Goal: Transaction & Acquisition: Register for event/course

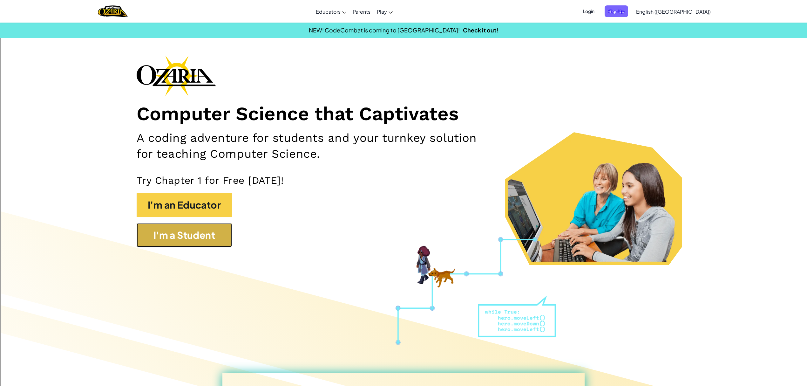
drag, startPoint x: 218, startPoint y: 246, endPoint x: 218, endPoint y: 239, distance: 6.7
click at [218, 239] on button "I'm a Student" at bounding box center [184, 235] width 95 height 24
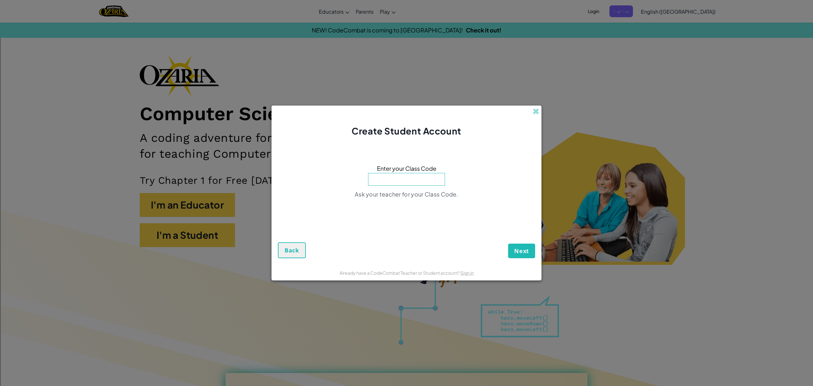
click at [420, 178] on input at bounding box center [406, 179] width 77 height 13
type input "ParkDayReady"
click at [515, 246] on button "Next" at bounding box center [521, 250] width 27 height 15
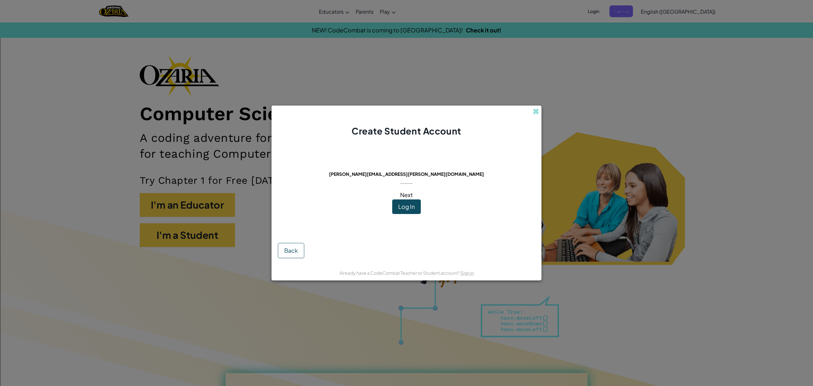
click at [395, 198] on div "This email is already in use: [PERSON_NAME][EMAIL_ADDRESS][PERSON_NAME][DOMAIN_…" at bounding box center [406, 188] width 155 height 88
click at [413, 209] on span "Log In" at bounding box center [406, 206] width 17 height 7
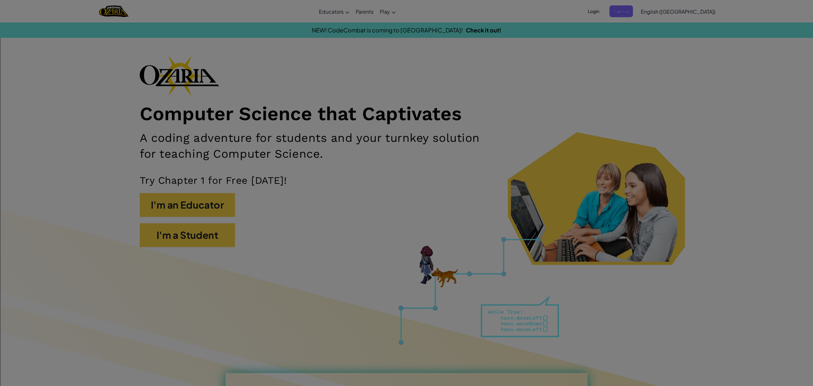
drag, startPoint x: 413, startPoint y: 209, endPoint x: 386, endPoint y: 195, distance: 30.5
click at [413, 209] on div "Sign Into [DOMAIN_NAME] Sign in with Google Sign in with Google. Opens in new t…" at bounding box center [406, 145] width 191 height 189
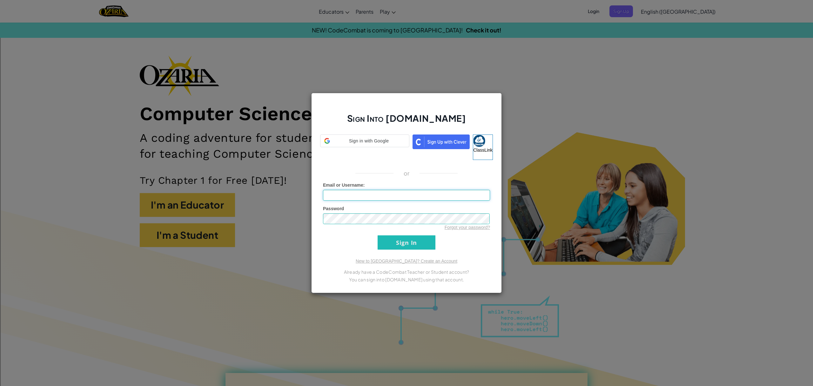
click at [378, 191] on input "Email or Username :" at bounding box center [406, 195] width 167 height 11
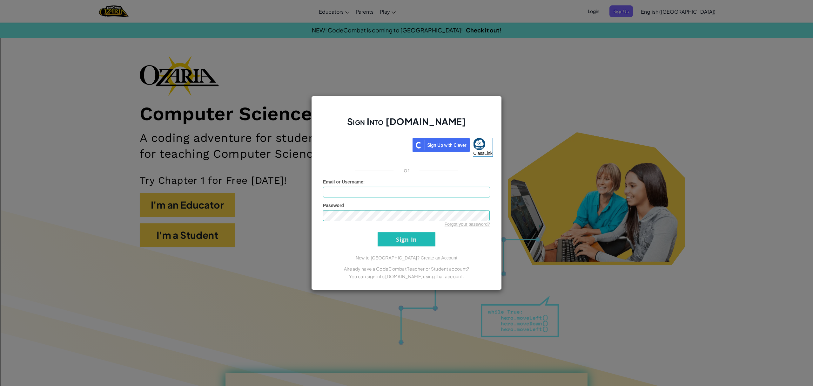
click at [359, 167] on div "or" at bounding box center [406, 170] width 177 height 8
click at [359, 153] on link at bounding box center [364, 147] width 89 height 19
